Goal: Book appointment/travel/reservation

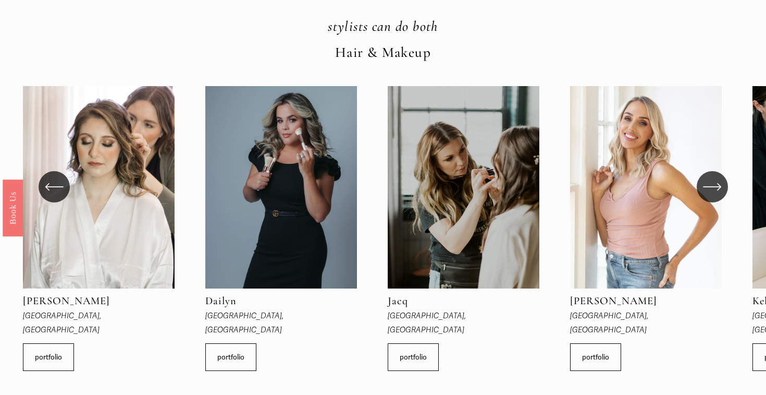
scroll to position [291, 0]
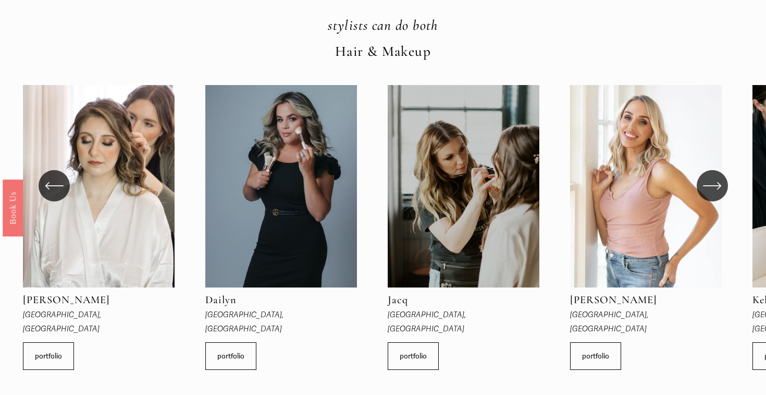
click at [717, 188] on icon "\a \a \a Next\a \a" at bounding box center [712, 185] width 19 height 19
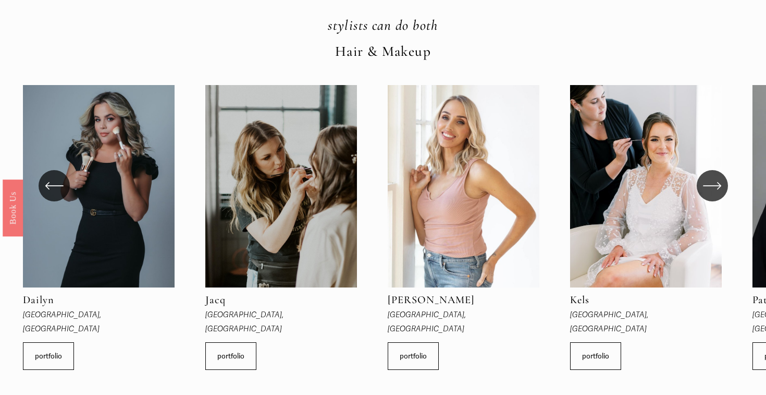
click at [717, 188] on icon "\a \a \a Next\a \a" at bounding box center [712, 185] width 19 height 19
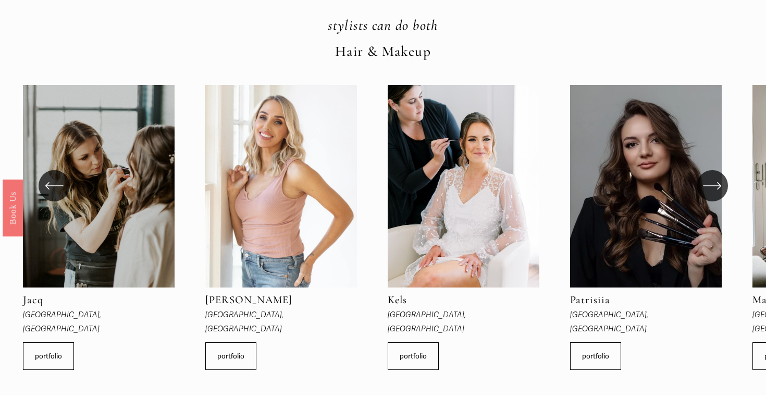
click at [717, 188] on icon "\a \a \a Next\a \a" at bounding box center [712, 185] width 19 height 19
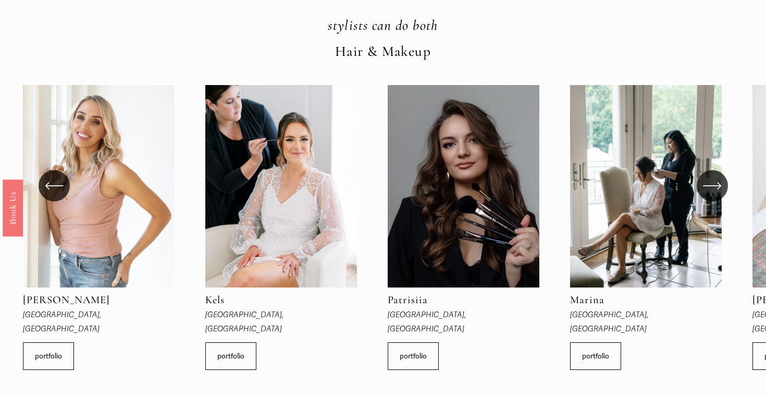
click at [717, 188] on icon "\a \a \a Next\a \a" at bounding box center [712, 185] width 19 height 19
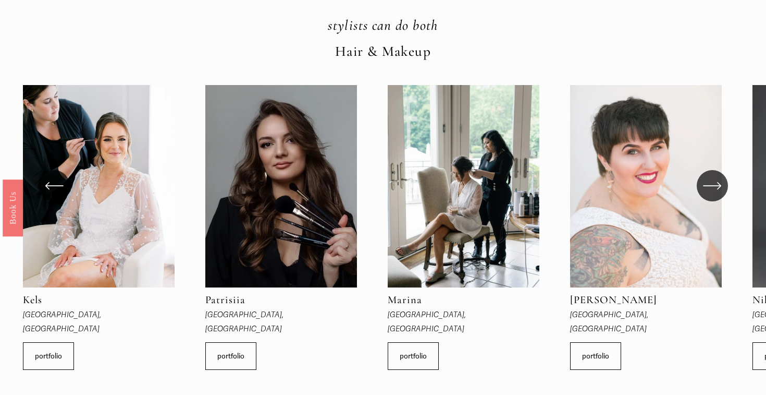
click at [717, 188] on icon "\a \a \a Next\a \a" at bounding box center [712, 185] width 19 height 19
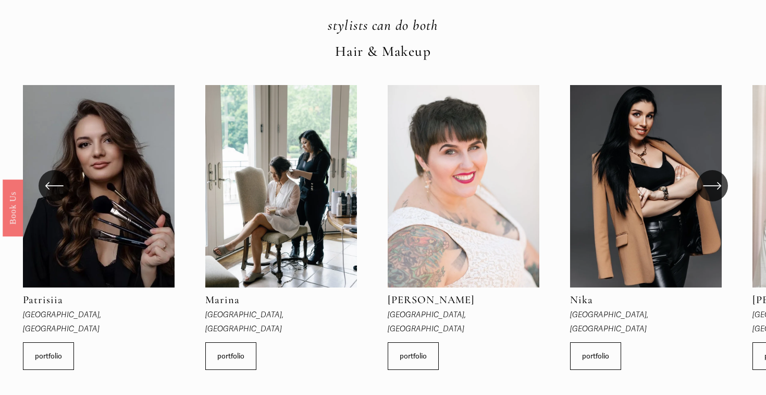
click at [717, 188] on icon "\a \a \a Next\a \a" at bounding box center [712, 185] width 19 height 19
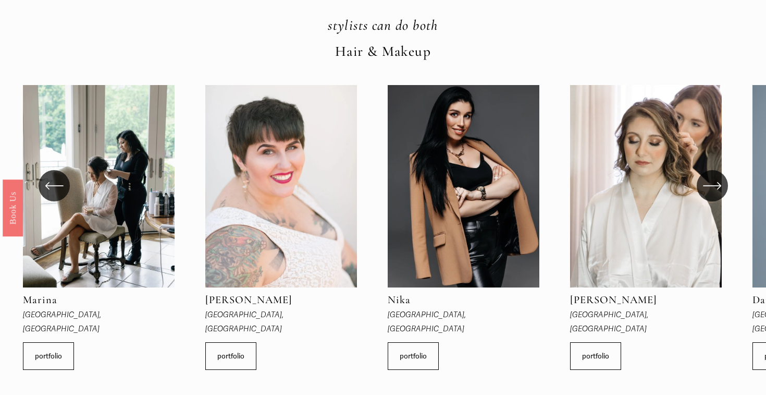
click at [717, 188] on icon "\a \a \a Next\a \a" at bounding box center [712, 185] width 19 height 19
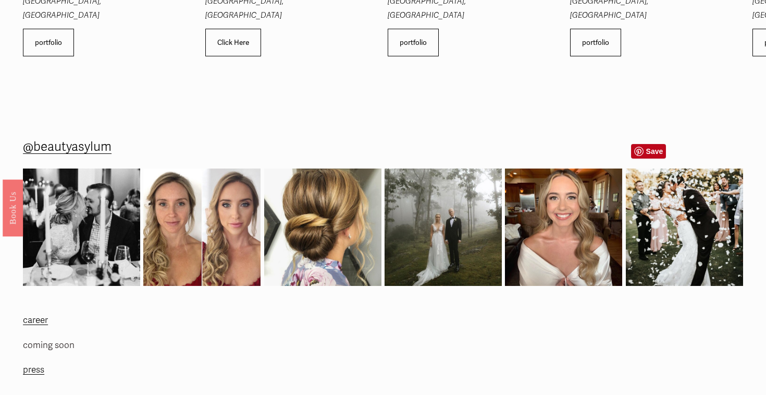
scroll to position [1578, 0]
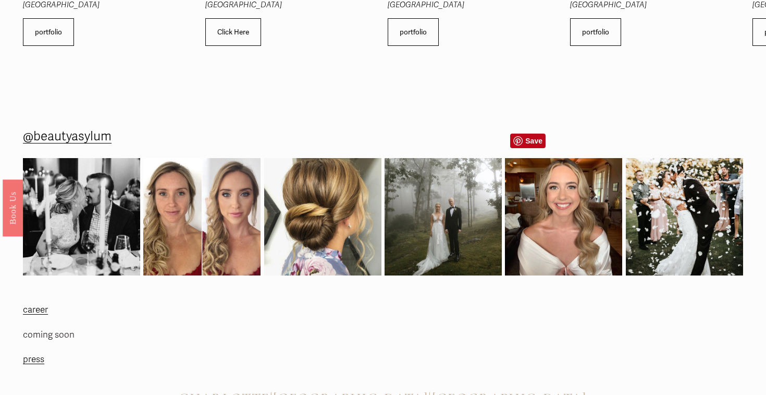
click at [564, 197] on img at bounding box center [563, 216] width 117 height 117
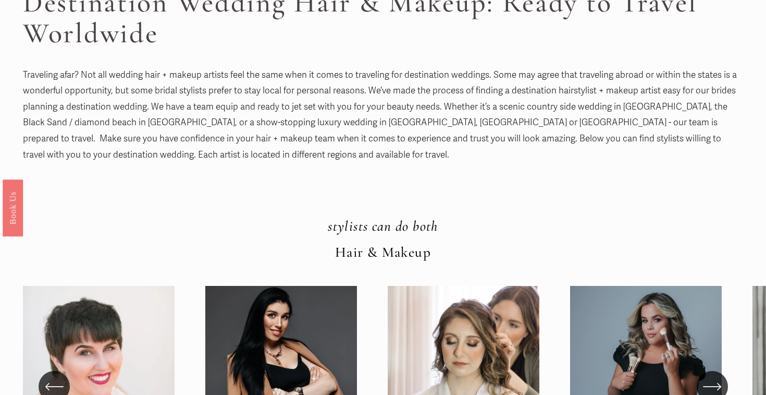
scroll to position [0, 0]
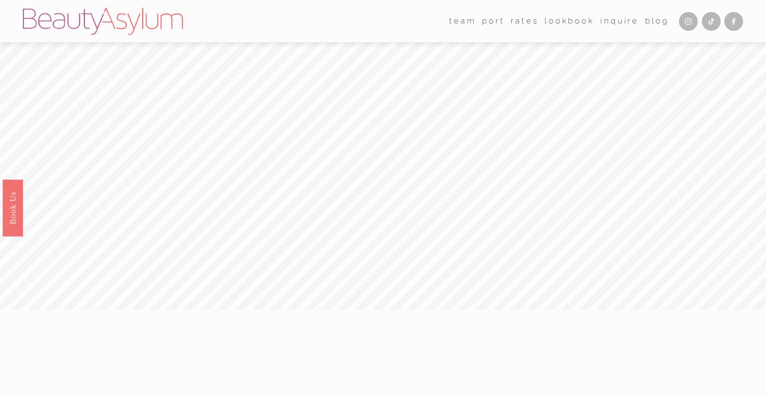
click at [621, 19] on link "Inquire" at bounding box center [619, 21] width 39 height 16
